Goal: Register for event/course

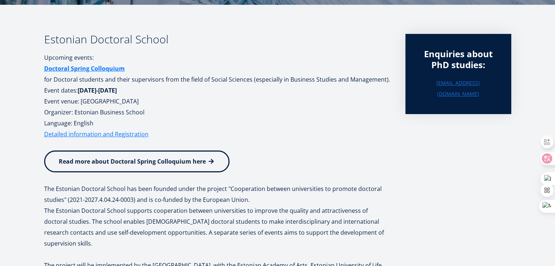
scroll to position [118, 0]
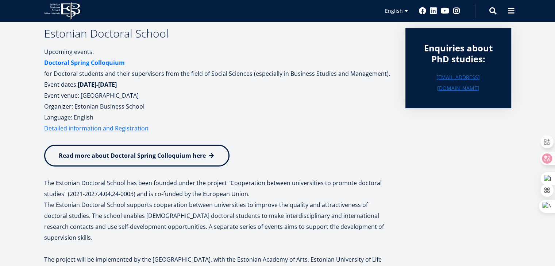
click at [98, 62] on strong "Doctoral Spring Colloquium" at bounding box center [84, 63] width 81 height 8
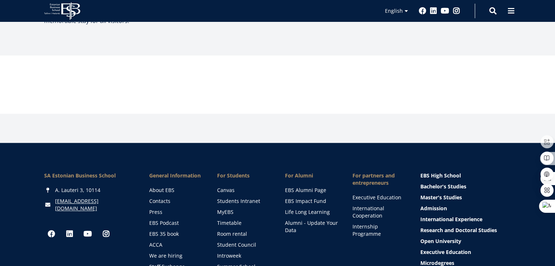
scroll to position [656, 0]
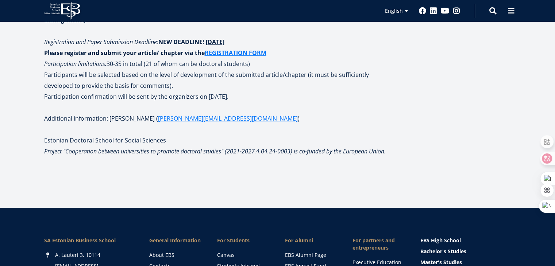
scroll to position [292, 0]
